Goal: Transaction & Acquisition: Obtain resource

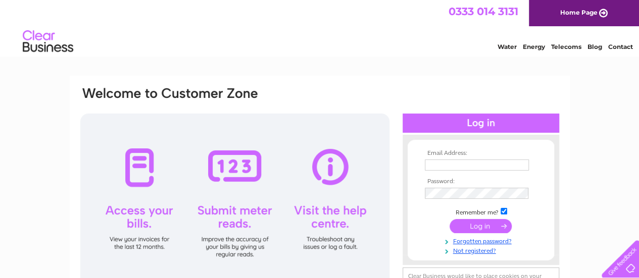
type input "suzanne@ramsaymcmichael.co.uk"
click at [474, 227] on input "submit" at bounding box center [481, 226] width 62 height 14
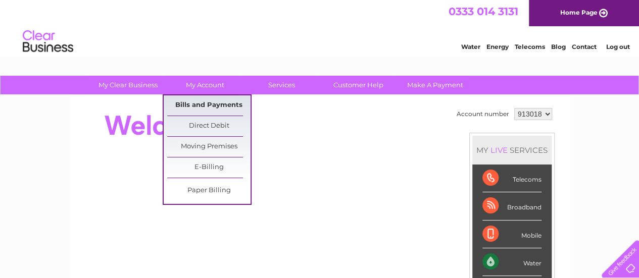
click at [196, 101] on link "Bills and Payments" at bounding box center [208, 105] width 83 height 20
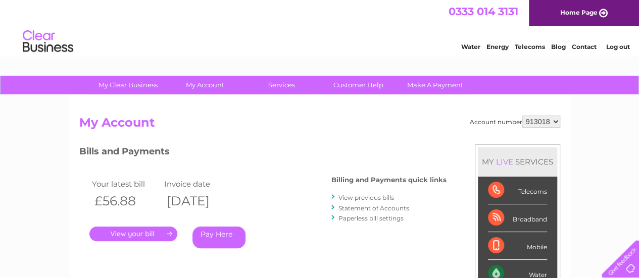
scroll to position [51, 0]
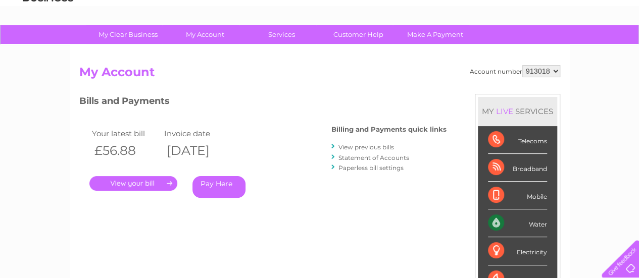
click at [141, 183] on link "." at bounding box center [133, 183] width 88 height 15
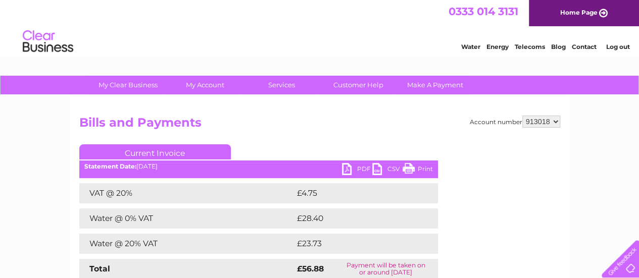
click at [346, 167] on link "PDF" at bounding box center [357, 170] width 30 height 15
click at [618, 43] on link "Log out" at bounding box center [618, 47] width 24 height 8
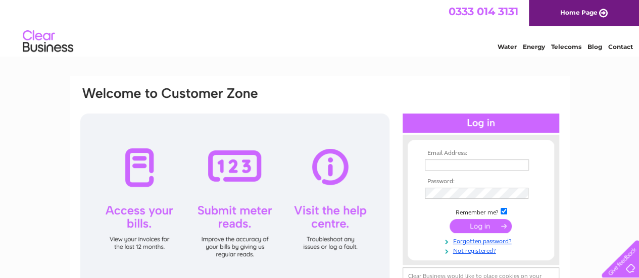
type input "[PERSON_NAME][EMAIL_ADDRESS][DOMAIN_NAME]"
click at [466, 224] on input "submit" at bounding box center [481, 226] width 62 height 14
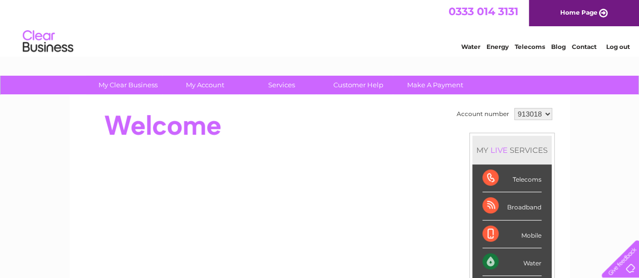
click at [625, 45] on link "Log out" at bounding box center [618, 47] width 24 height 8
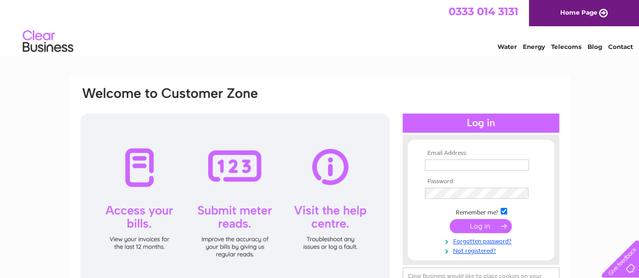
type input "suzanne@ramsaymcmichael.co.uk"
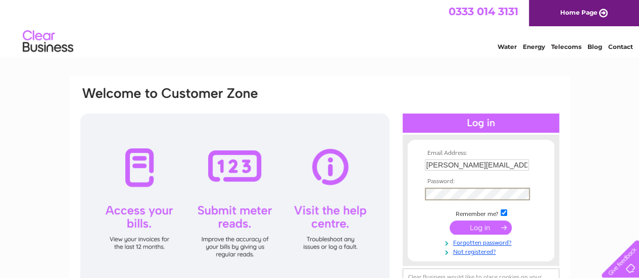
click at [422, 223] on td at bounding box center [480, 227] width 117 height 19
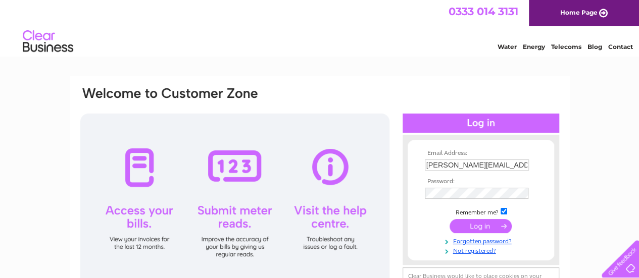
click at [479, 223] on input "submit" at bounding box center [481, 226] width 62 height 14
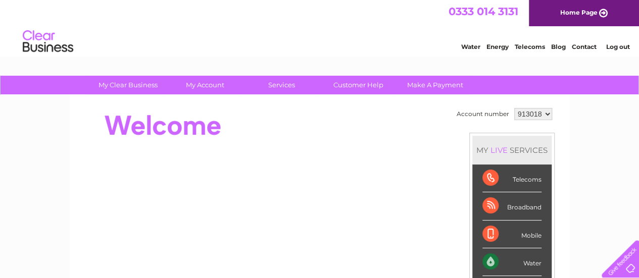
click at [546, 115] on select "913018 924796 925242 926699" at bounding box center [533, 114] width 38 height 12
select select "924796"
click at [514, 108] on select "913018 924796 925242 926699" at bounding box center [533, 114] width 38 height 12
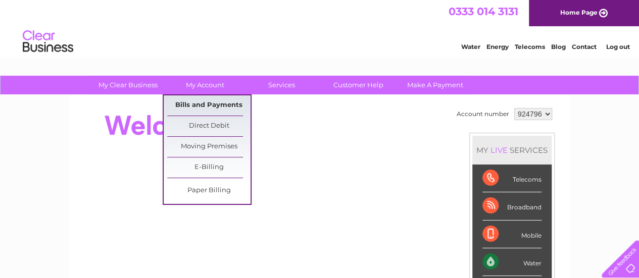
click at [200, 103] on link "Bills and Payments" at bounding box center [208, 105] width 83 height 20
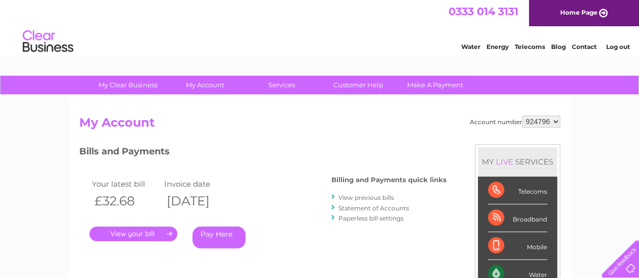
click at [136, 230] on link "." at bounding box center [133, 234] width 88 height 15
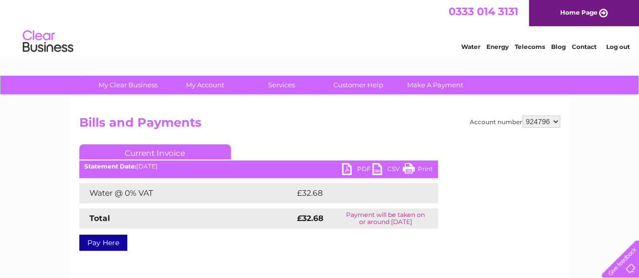
click at [358, 168] on link "PDF" at bounding box center [357, 170] width 30 height 15
click at [555, 122] on select "913018 924796 925242 926699" at bounding box center [541, 122] width 38 height 12
select select "925242"
click at [522, 116] on select "913018 924796 925242 926699" at bounding box center [541, 122] width 38 height 12
click at [354, 166] on link "PDF" at bounding box center [357, 170] width 30 height 15
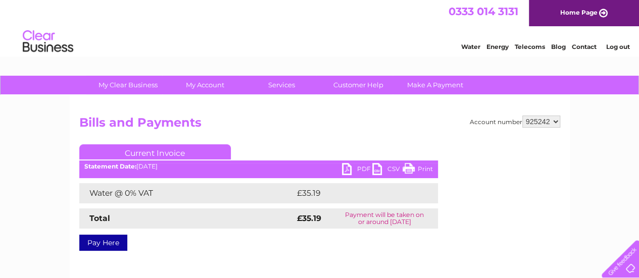
click at [555, 120] on select "913018 924796 925242 926699" at bounding box center [541, 122] width 38 height 12
select select "926699"
click at [522, 116] on select "913018 924796 925242 926699" at bounding box center [541, 122] width 38 height 12
click at [557, 120] on select "913018 924796 925242 926699" at bounding box center [541, 122] width 38 height 12
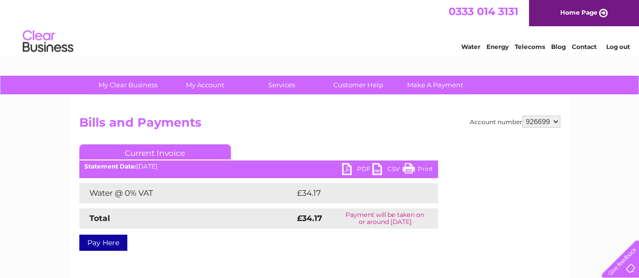
click at [346, 173] on link "PDF" at bounding box center [357, 170] width 30 height 15
click at [559, 120] on select "913018 924796 925242 926699" at bounding box center [541, 122] width 38 height 12
select select "913018"
click at [522, 116] on select "913018 924796 925242 926699" at bounding box center [541, 122] width 38 height 12
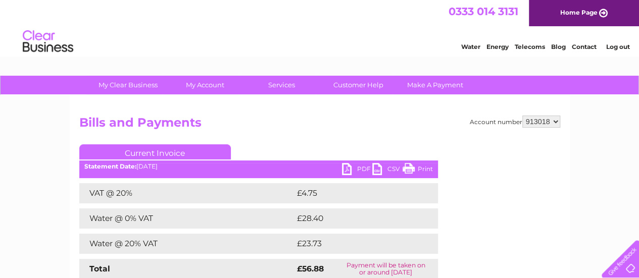
click at [344, 168] on link "PDF" at bounding box center [357, 170] width 30 height 15
click at [344, 169] on link "PDF" at bounding box center [357, 170] width 30 height 15
click at [615, 46] on link "Log out" at bounding box center [618, 47] width 24 height 8
